Goal: Find specific page/section: Find specific page/section

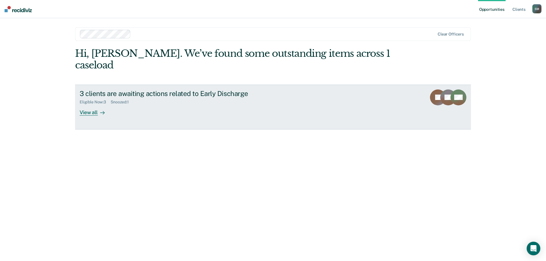
click at [98, 109] on div at bounding box center [101, 112] width 7 height 7
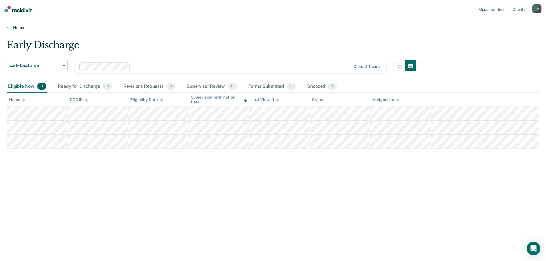
click at [13, 26] on link "Home" at bounding box center [273, 27] width 532 height 5
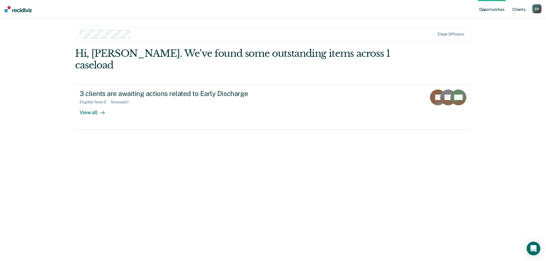
click at [519, 7] on link "Client s" at bounding box center [518, 9] width 15 height 18
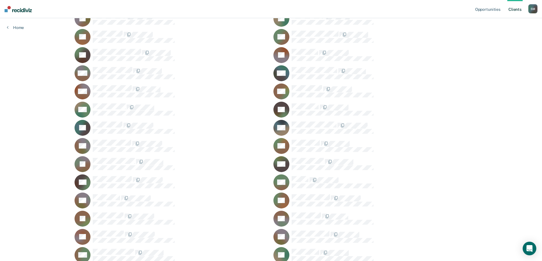
scroll to position [256, 0]
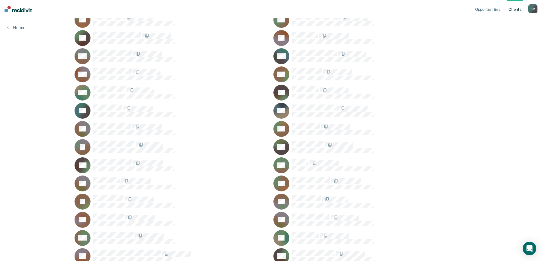
click at [277, 184] on icon at bounding box center [277, 177] width 22 height 25
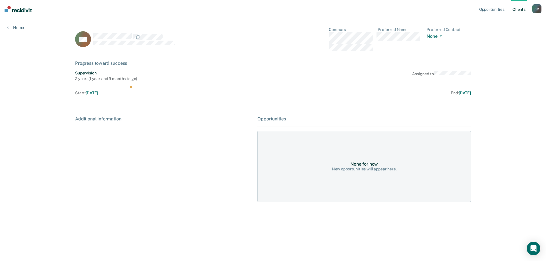
click at [100, 63] on div "Progress toward success" at bounding box center [273, 63] width 396 height 5
click at [374, 83] on div "Supervision 2 years ( 1 year and 9 months to go ) Assigned to Start : [DATE] En…" at bounding box center [273, 84] width 396 height 27
click at [19, 29] on link "Home" at bounding box center [15, 27] width 17 height 5
